Goal: Task Accomplishment & Management: Manage account settings

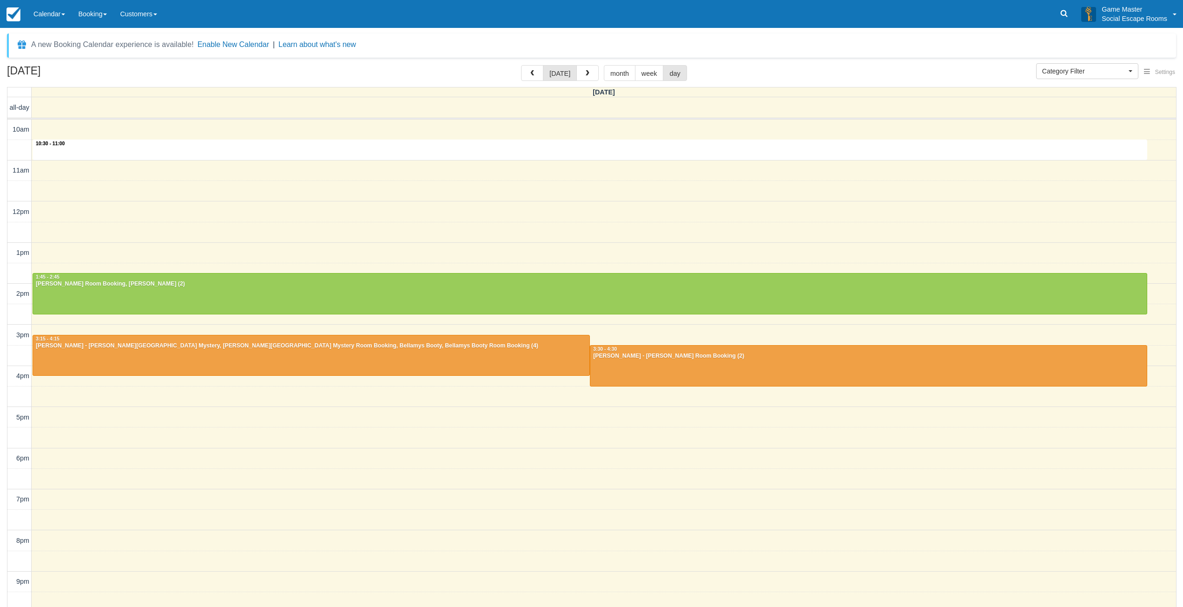
select select
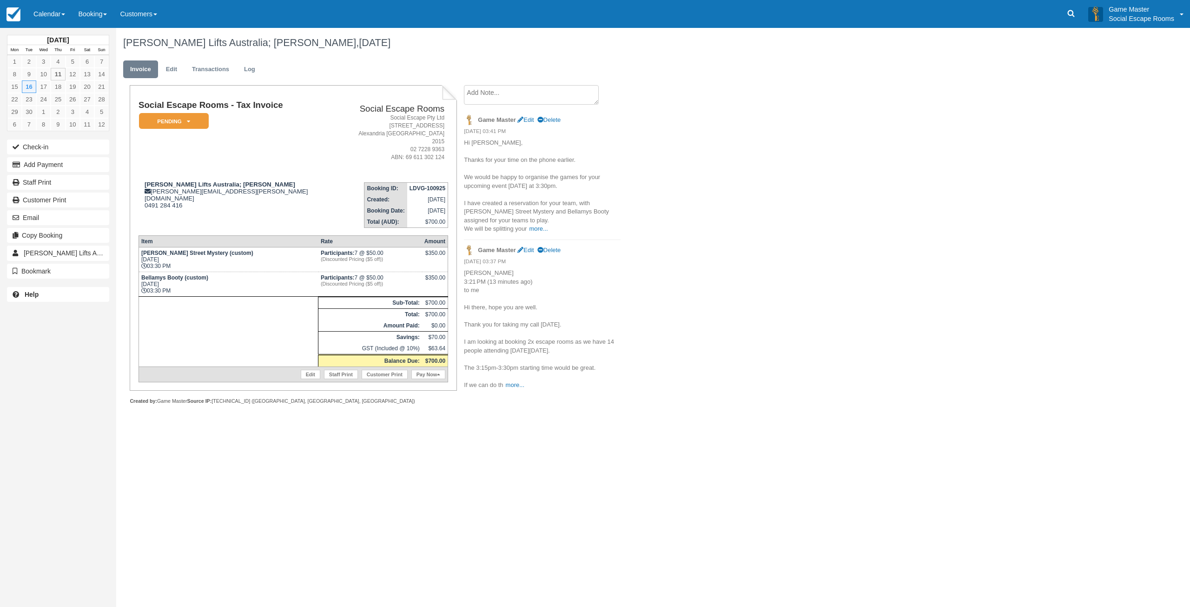
click at [544, 96] on textarea at bounding box center [531, 95] width 135 height 20
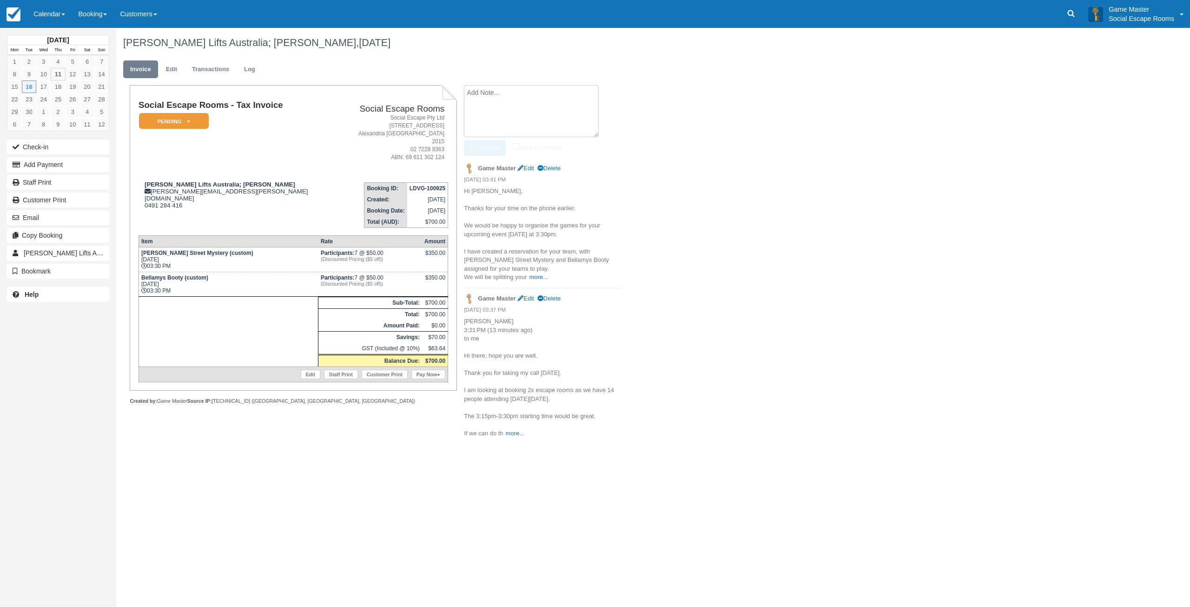
paste textarea "Hi there, hope you are well. Can we please reduce the party size to 12 people, …"
type textarea "Hi there, hope you are well. Can we please reduce the party size to 12 people, …"
click at [494, 153] on button "Create" at bounding box center [485, 148] width 42 height 16
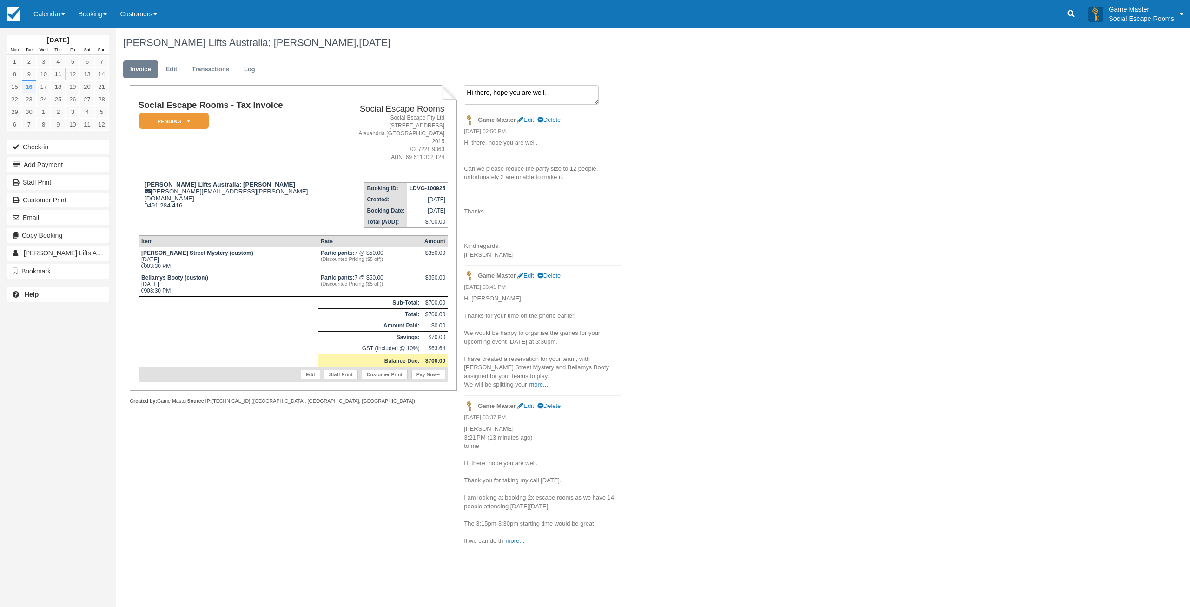
drag, startPoint x: 498, startPoint y: 96, endPoint x: 492, endPoint y: 154, distance: 57.9
click at [498, 96] on textarea "Hi there, hope you are well. Can we please reduce the party size to 12 people, …" at bounding box center [531, 95] width 135 height 20
paste textarea "Hi there, Can I please proceed to book this for 12 people next Tuesday 16th Sep…"
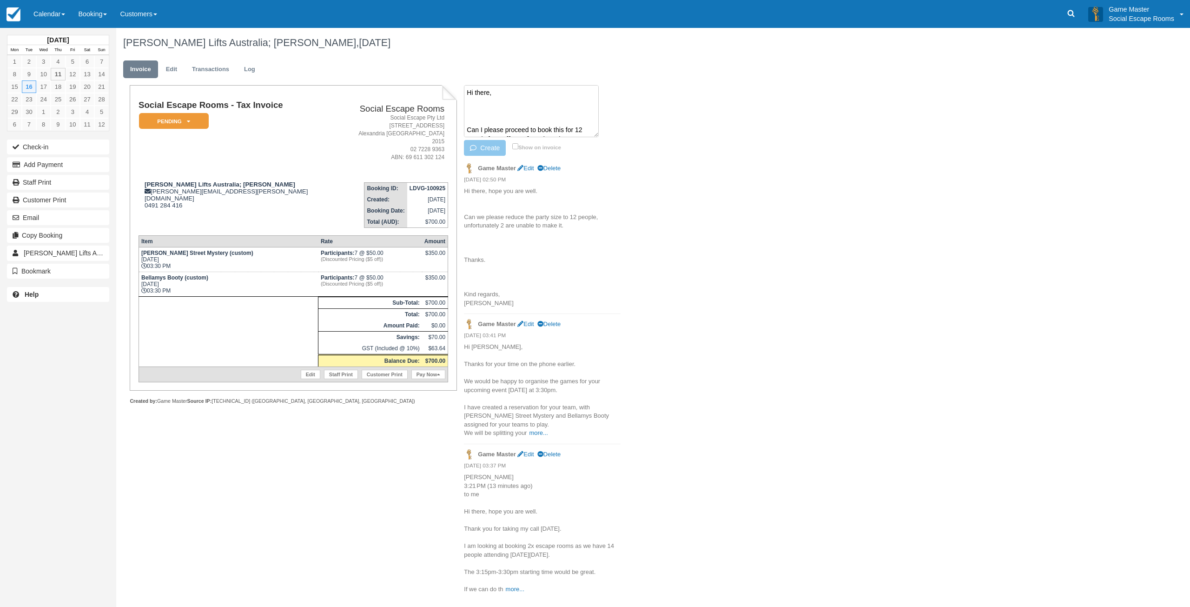
scroll to position [109, 0]
type textarea "Hi there, Can I please proceed to book this for 12 people next Tuesday 16th Sep…"
click at [492, 150] on button "Create" at bounding box center [485, 148] width 42 height 16
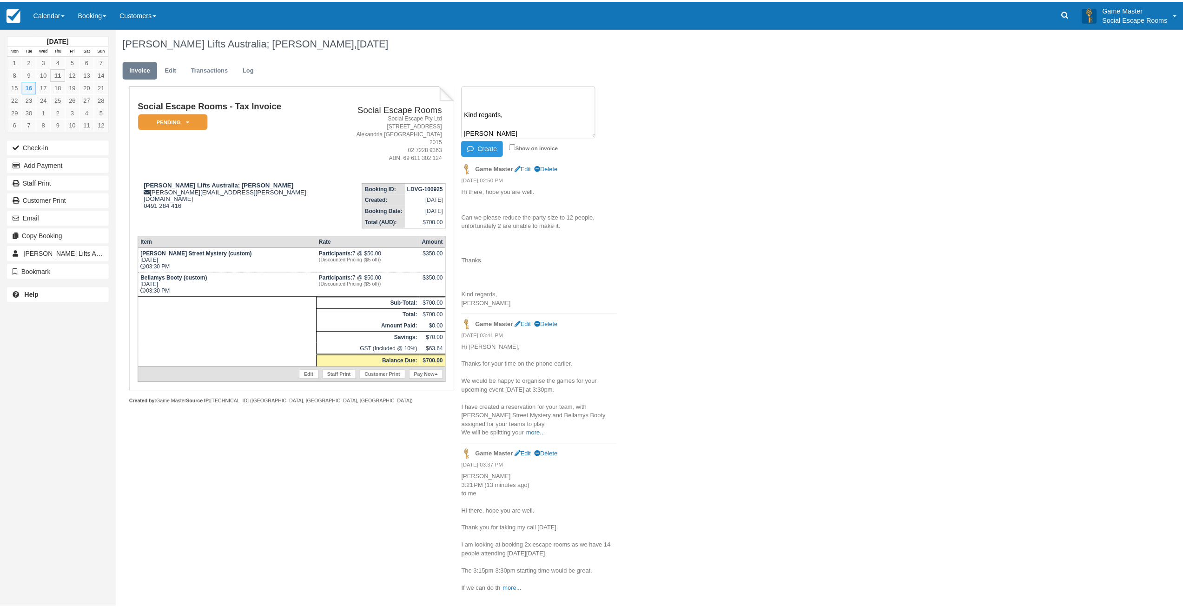
scroll to position [0, 0]
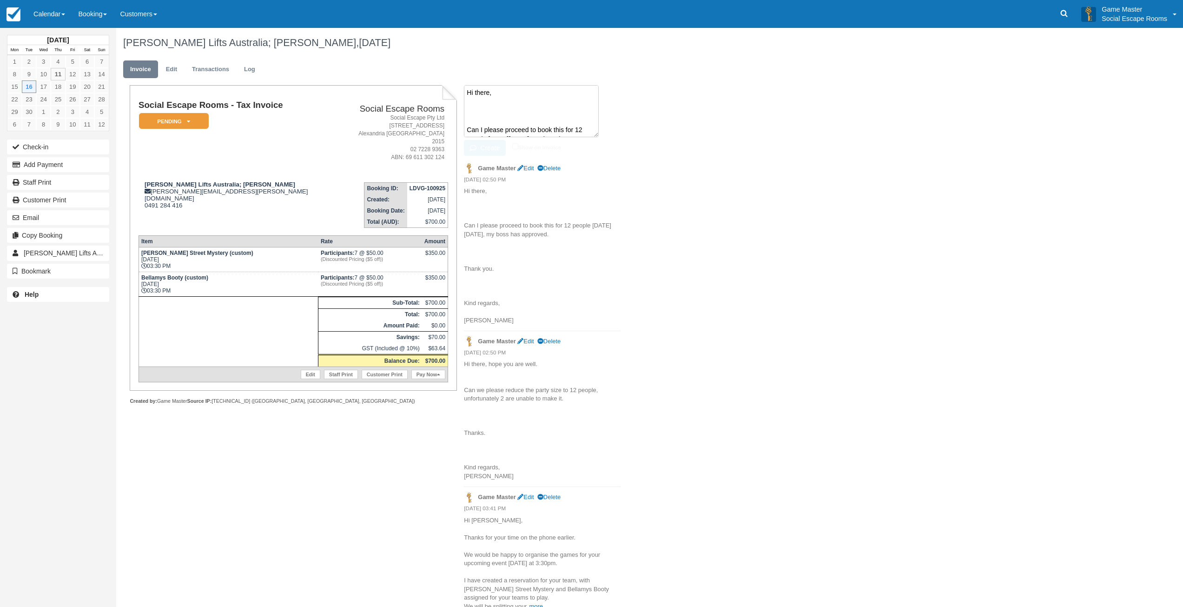
click at [542, 99] on textarea "Hi there, Can I please proceed to book this for 12 people next Tuesday 16th Sep…" at bounding box center [531, 111] width 135 height 52
paste textarea "Hi Isabel, That's great news. I have adjusted the number to 12 players, and I w…"
type textarea "Hi Isabel, That's great news. I have adjusted the number to 12 players, and I w…"
click at [488, 148] on button "Create" at bounding box center [485, 148] width 42 height 16
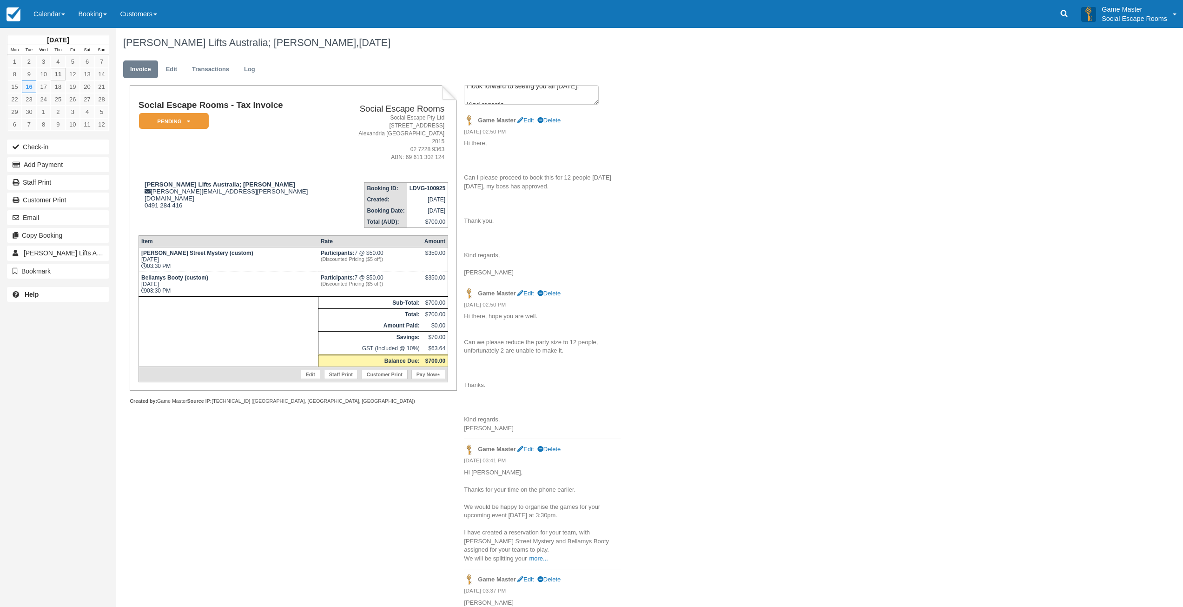
scroll to position [0, 0]
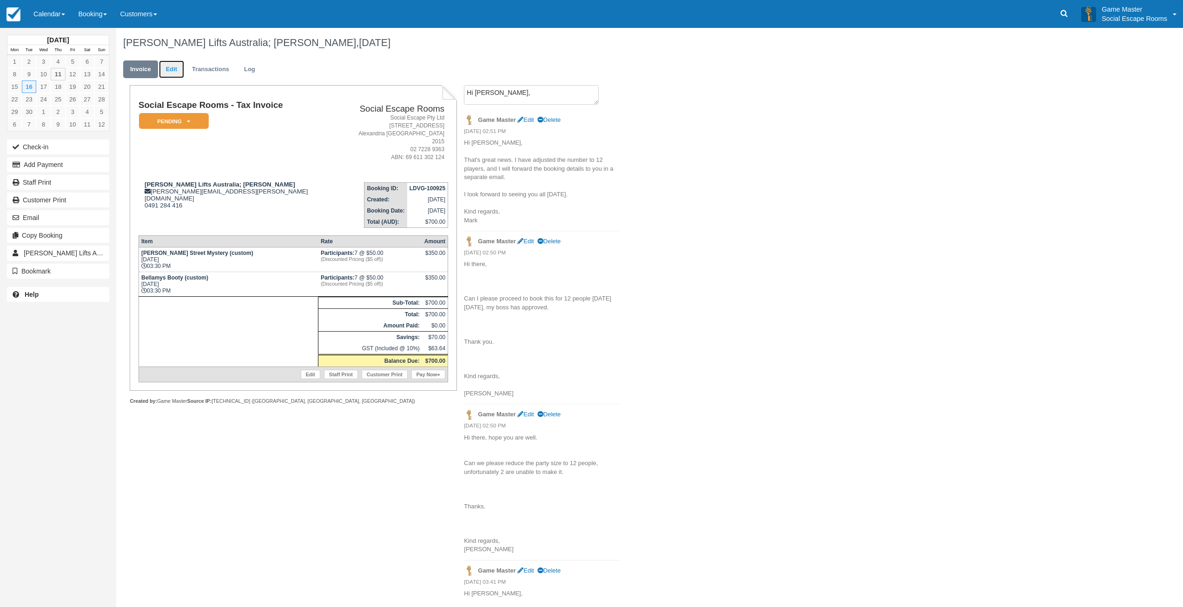
click at [172, 71] on link "Edit" at bounding box center [171, 69] width 25 height 18
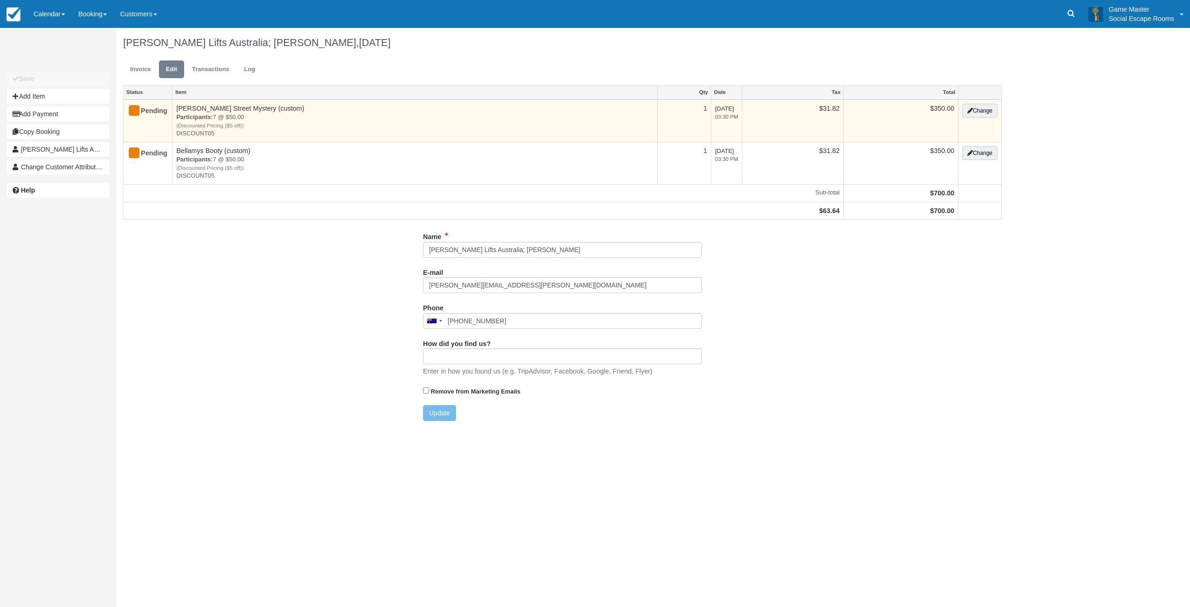
type input "0491 284 416"
click at [967, 112] on icon "button" at bounding box center [970, 111] width 6 height 6
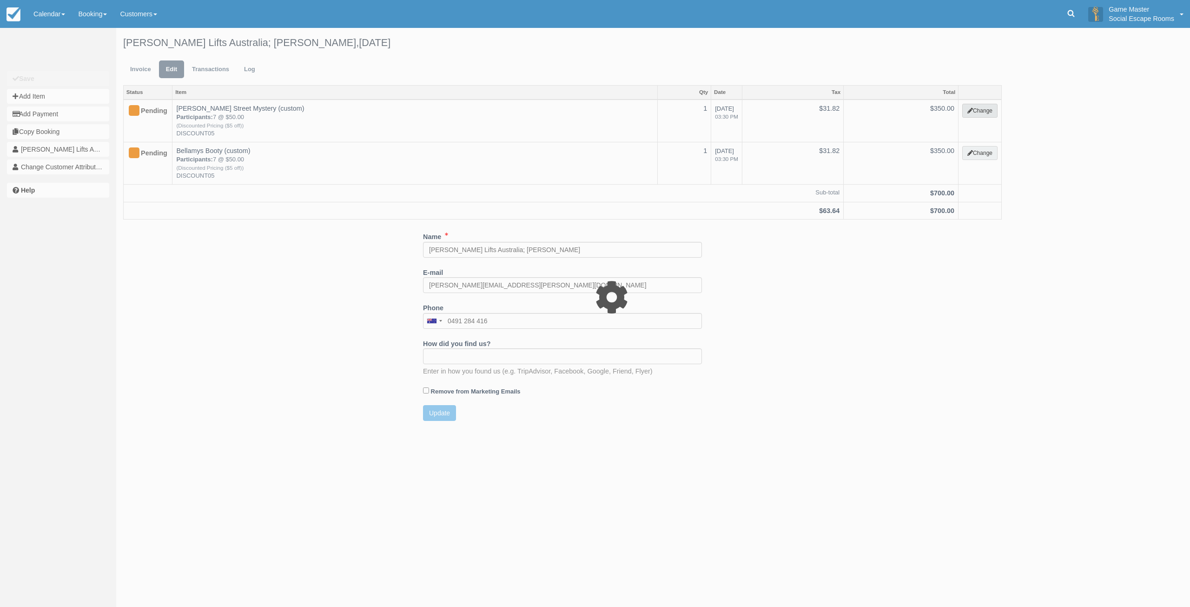
select select "2"
type input "350.00"
type input "DISCOUNT05"
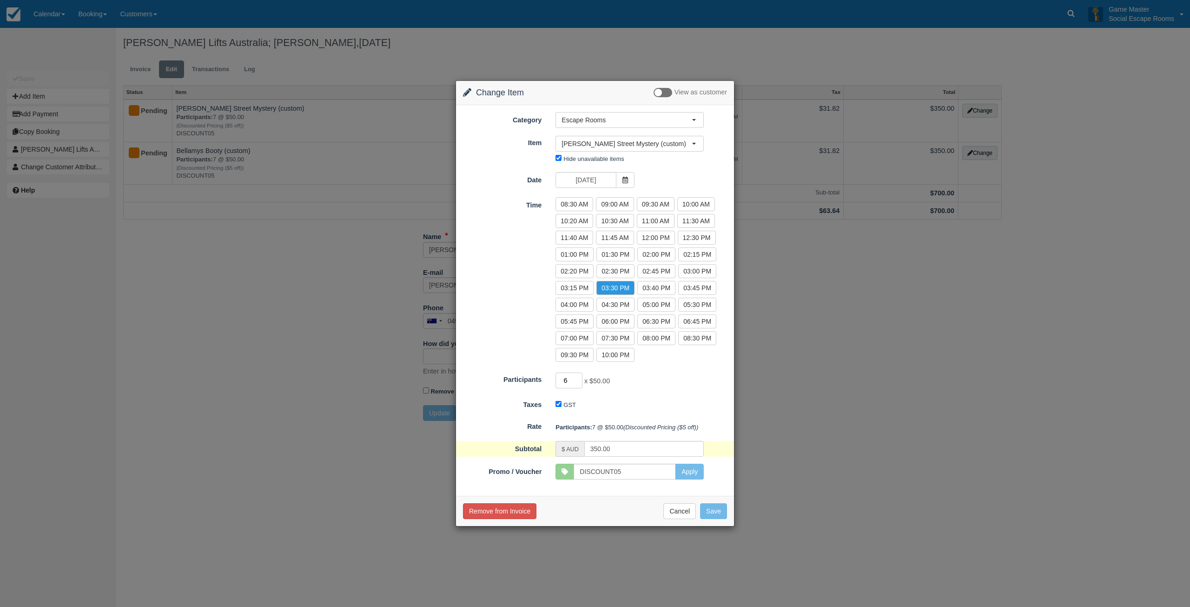
type input "6"
click at [576, 381] on input "6" at bounding box center [569, 380] width 27 height 16
type input "300.00"
click at [716, 511] on button "Save" at bounding box center [713, 511] width 27 height 16
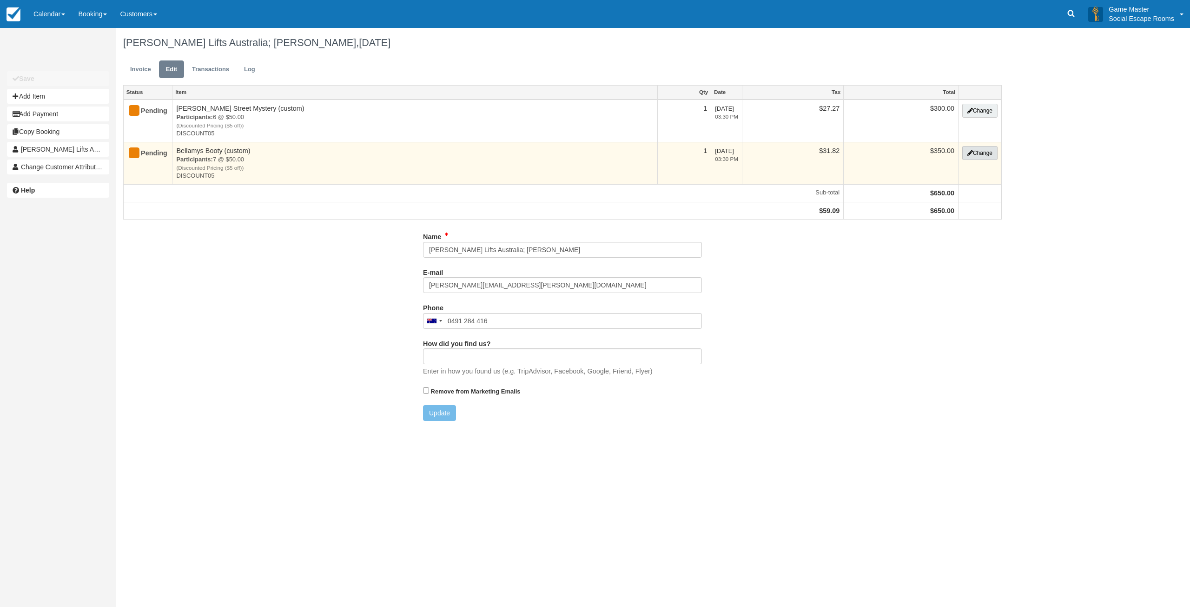
click at [980, 156] on button "Change" at bounding box center [979, 153] width 35 height 14
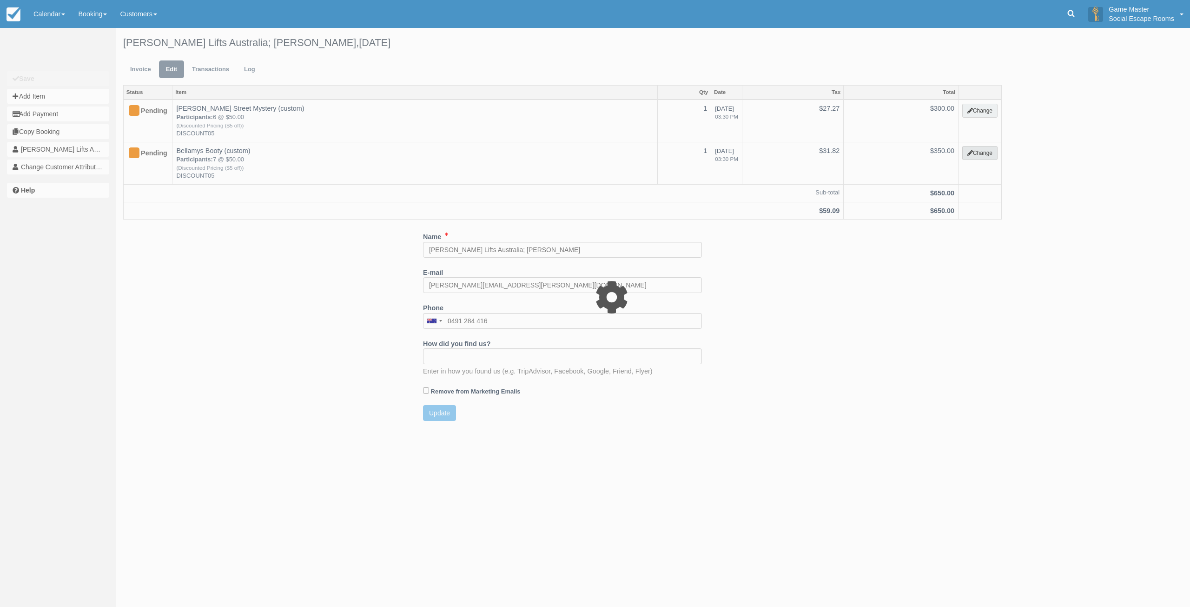
select select "2"
type input "350.00"
type input "DISCOUNT05"
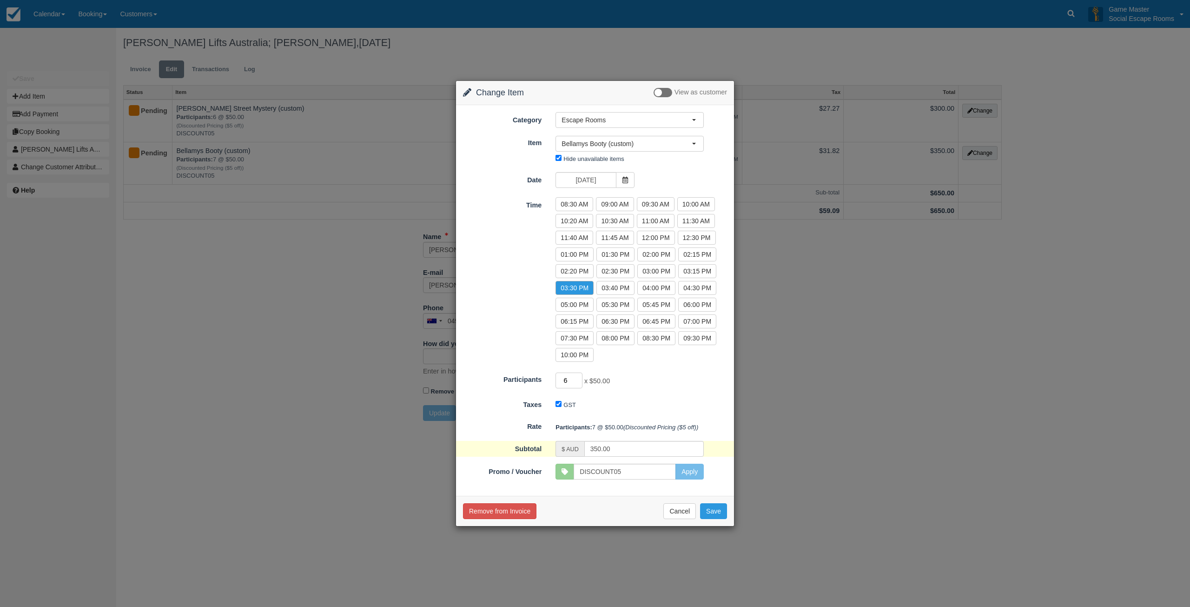
type input "6"
click at [578, 382] on input "6" at bounding box center [569, 380] width 27 height 16
type input "300.00"
click at [715, 512] on button "Save" at bounding box center [713, 511] width 27 height 16
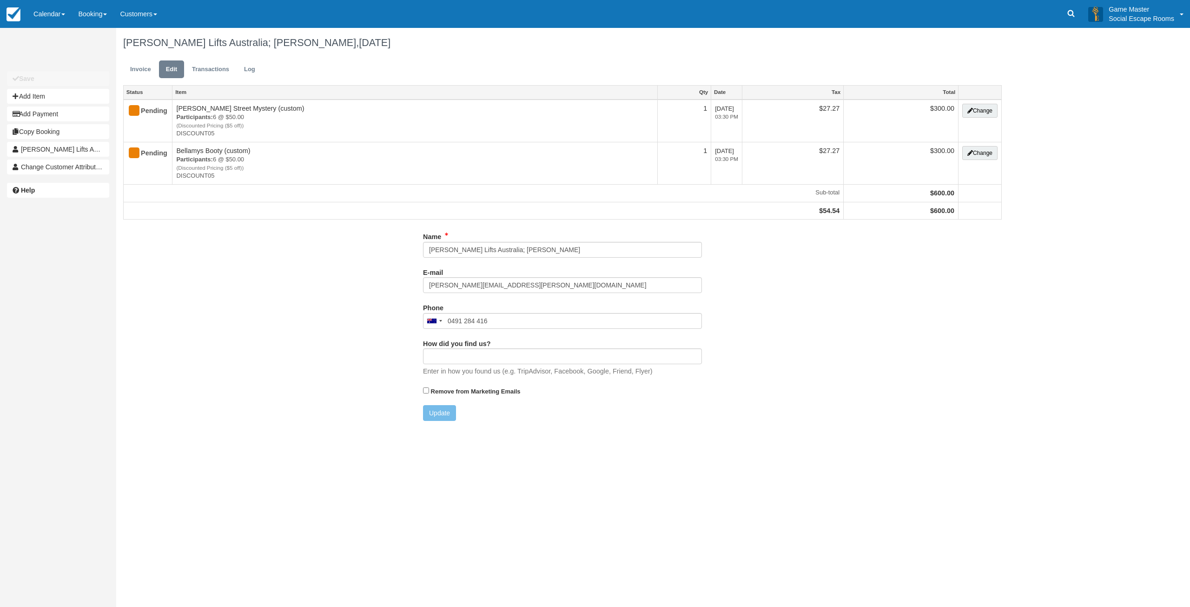
click at [142, 79] on ul "Invoice Edit Transactions Log" at bounding box center [562, 72] width 879 height 28
click at [142, 72] on link "Invoice" at bounding box center [140, 69] width 35 height 18
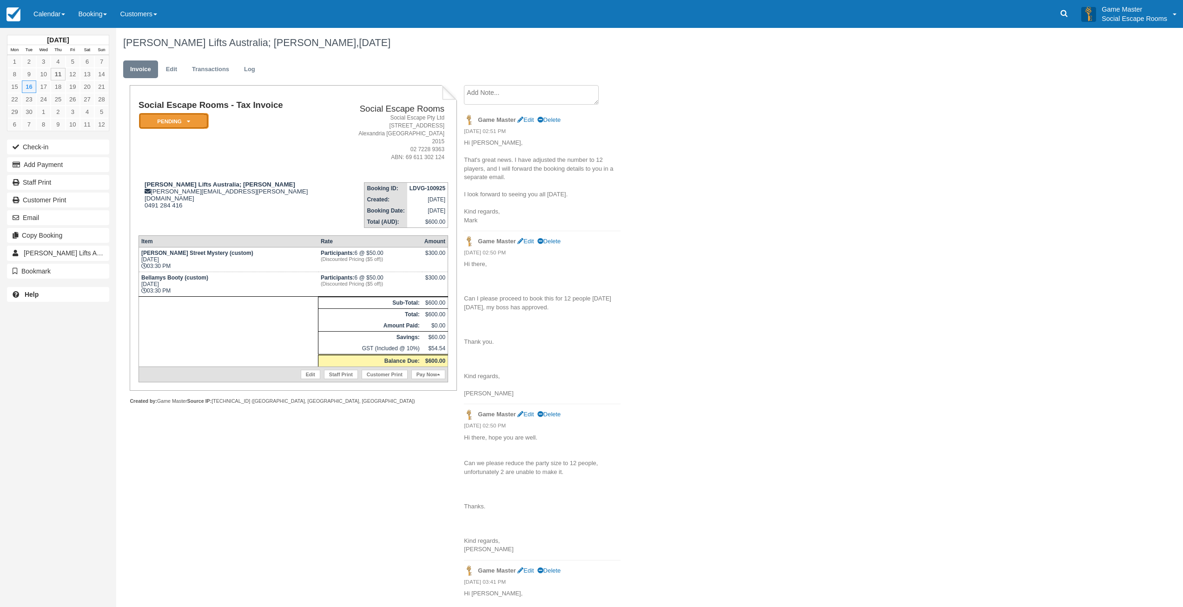
click at [180, 126] on em "Pending" at bounding box center [174, 121] width 70 height 16
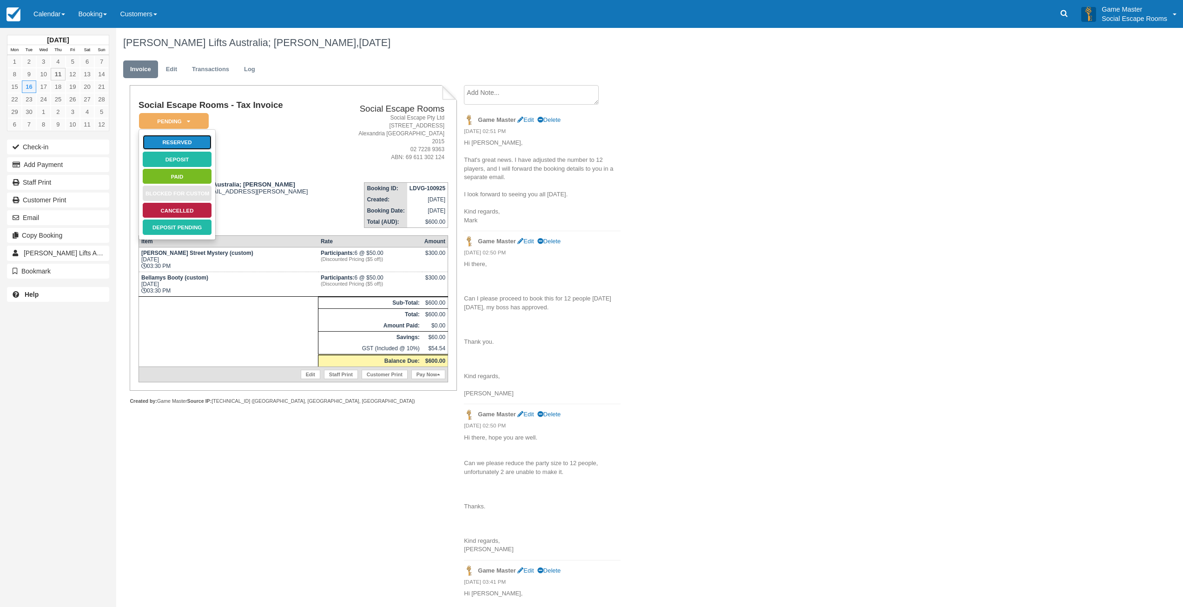
drag, startPoint x: 181, startPoint y: 144, endPoint x: 232, endPoint y: 152, distance: 52.1
click at [181, 145] on link "Reserved" at bounding box center [177, 142] width 70 height 16
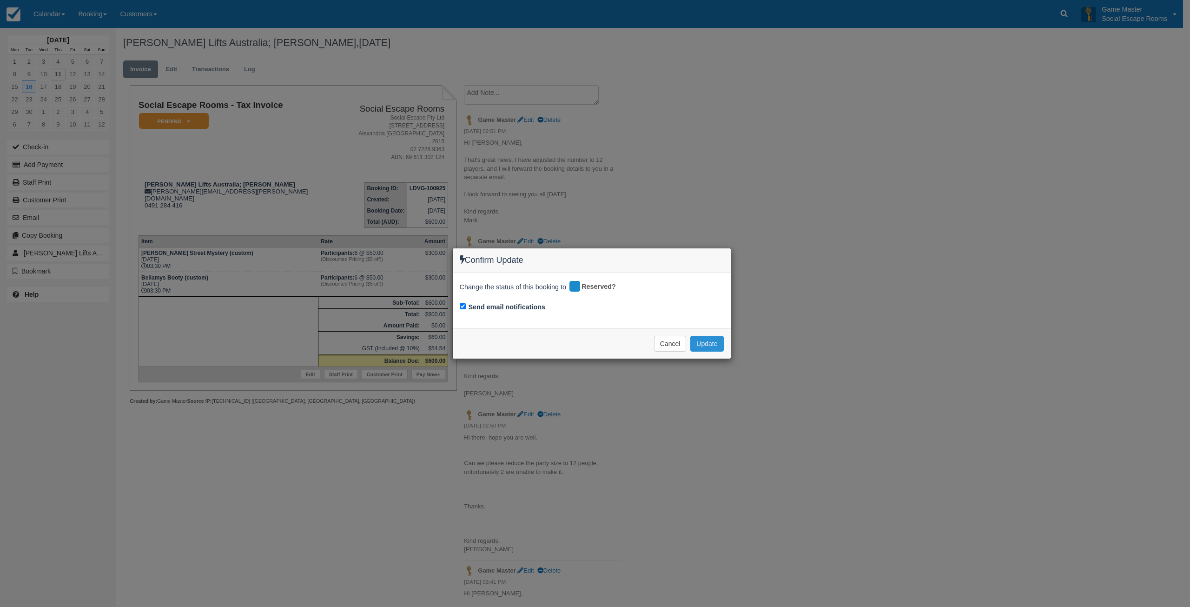
click at [718, 346] on button "Update" at bounding box center [706, 344] width 33 height 16
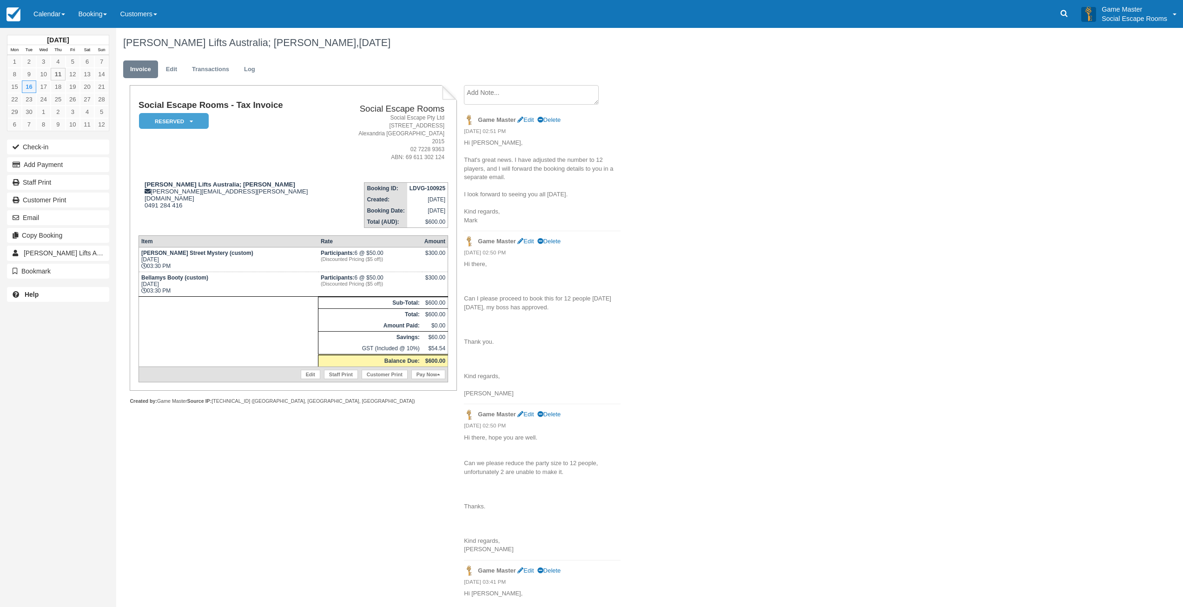
click at [810, 221] on div "Schindler Lifts Australia; Isabel Di Paolantonio, September 16 2025 Invoice Edi…" at bounding box center [559, 437] width 887 height 818
click at [807, 324] on div "Schindler Lifts Australia; Isabel Di Paolantonio, September 16 2025 Invoice Edi…" at bounding box center [559, 437] width 887 height 818
